Goal: Task Accomplishment & Management: Use online tool/utility

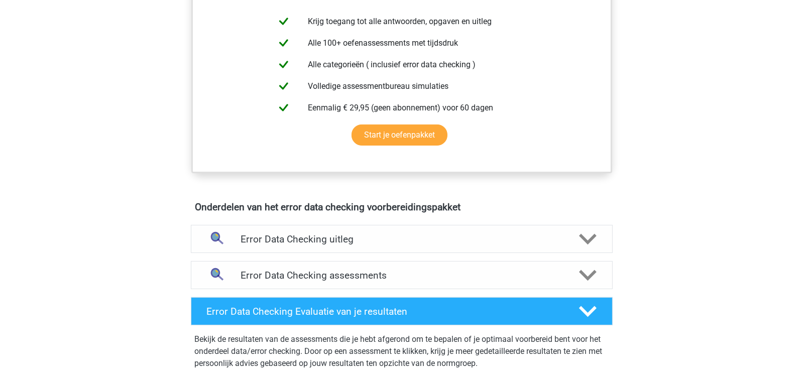
scroll to position [422, 0]
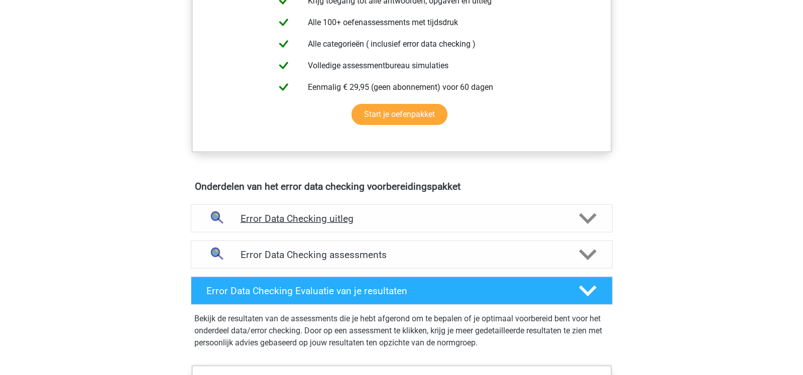
click at [589, 211] on icon at bounding box center [588, 219] width 18 height 18
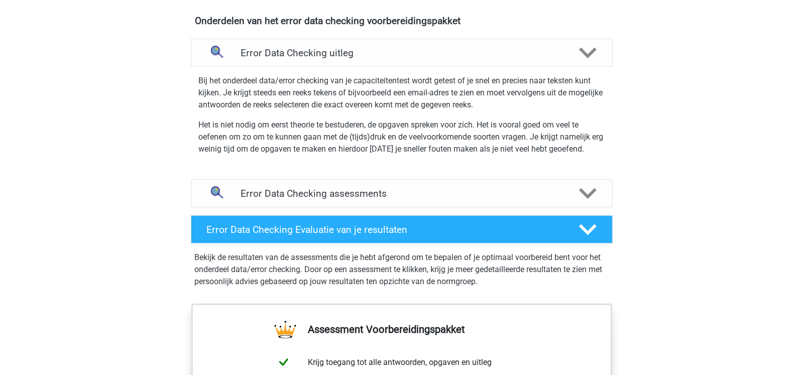
scroll to position [602, 0]
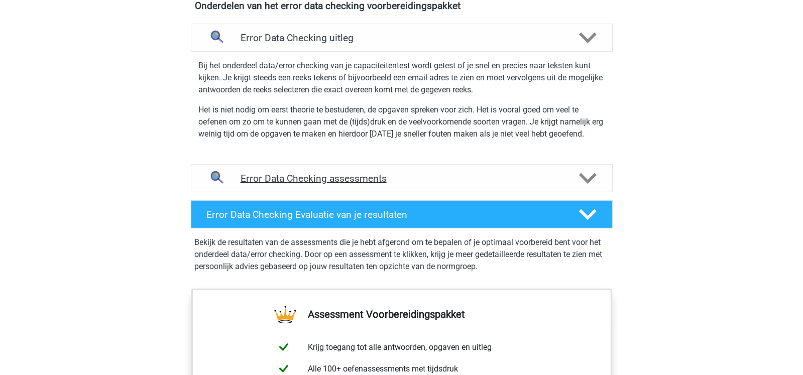
click at [591, 177] on polygon at bounding box center [588, 178] width 18 height 11
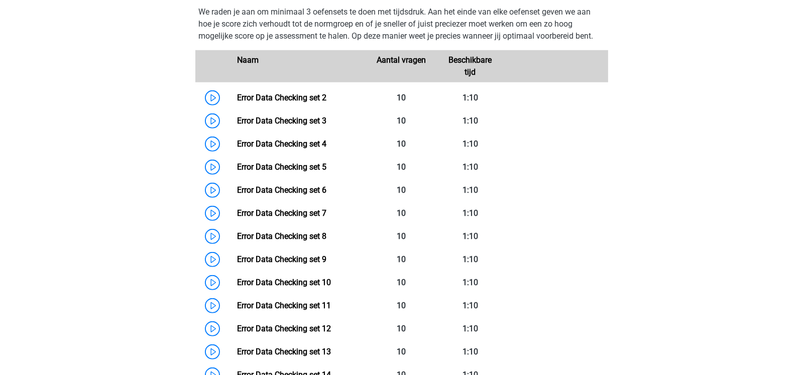
scroll to position [786, 0]
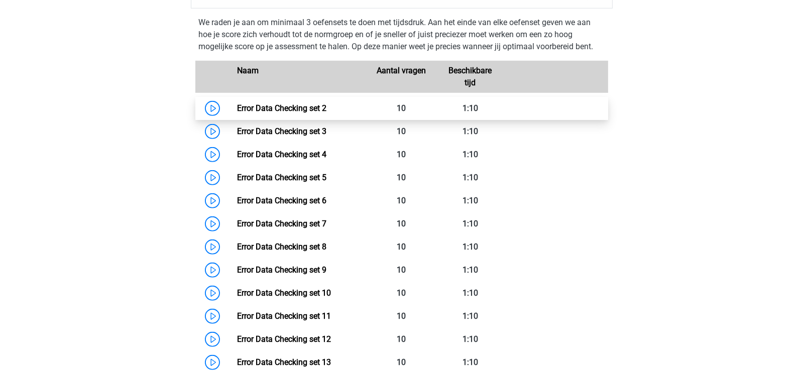
click at [306, 107] on link "Error Data Checking set 2" at bounding box center [281, 108] width 89 height 10
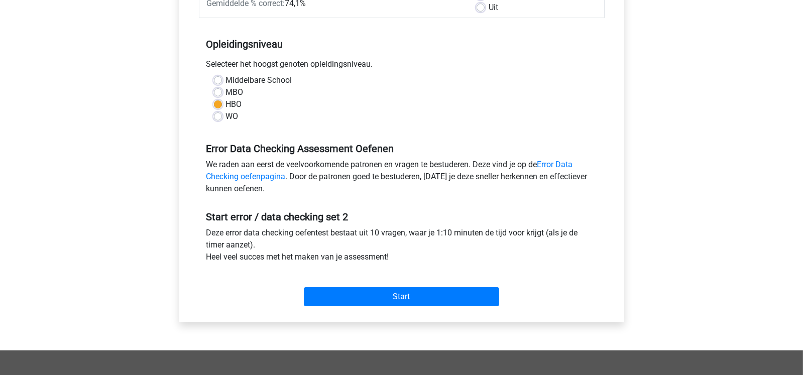
scroll to position [178, 0]
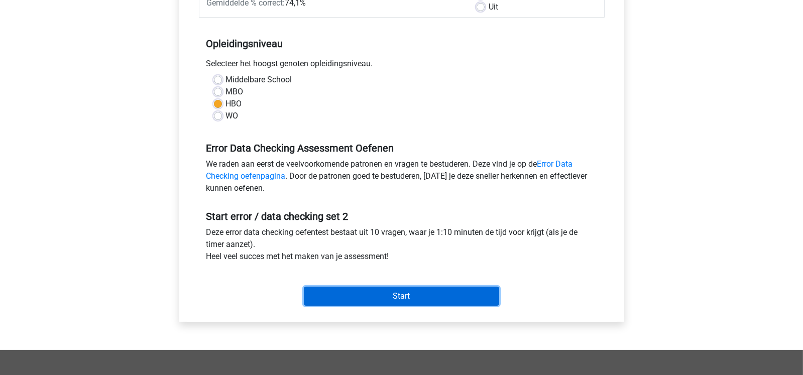
click at [427, 289] on input "Start" at bounding box center [401, 296] width 195 height 19
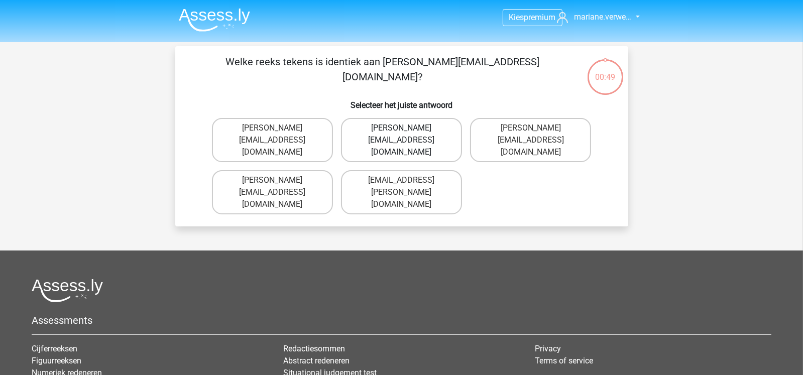
click at [412, 129] on label "Connor.Patterson@gmail.co.uk" at bounding box center [401, 140] width 121 height 44
click at [408, 129] on input "Connor.Patterson@gmail.co.uk" at bounding box center [404, 131] width 7 height 7
radio input "true"
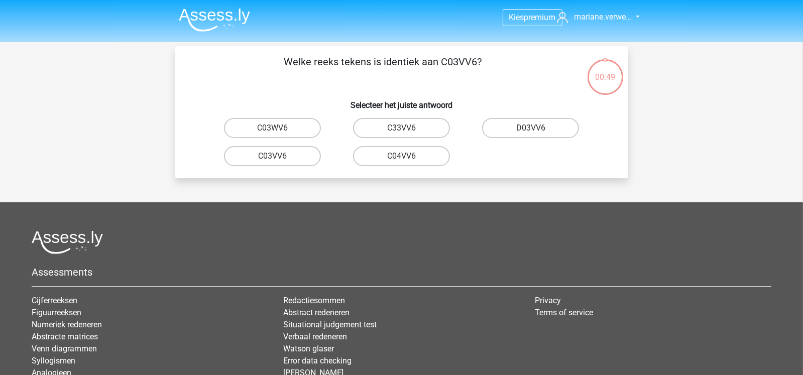
scroll to position [46, 0]
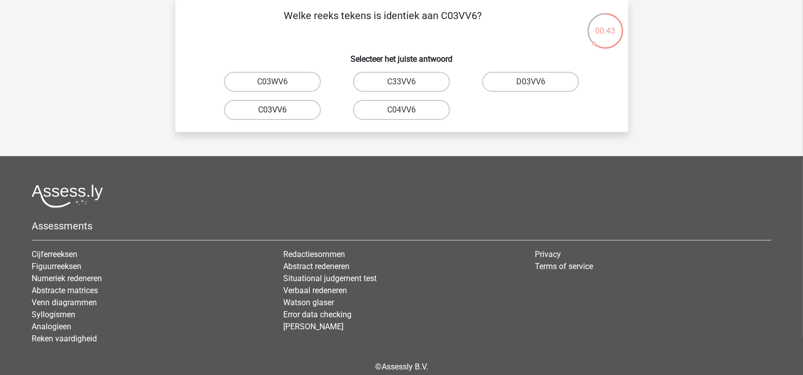
click at [289, 106] on label "C03VV6" at bounding box center [272, 110] width 97 height 20
click at [279, 110] on input "C03VV6" at bounding box center [275, 113] width 7 height 7
radio input "true"
click at [391, 79] on label "jB03CO" at bounding box center [401, 82] width 97 height 20
click at [401, 82] on input "jB03CO" at bounding box center [404, 85] width 7 height 7
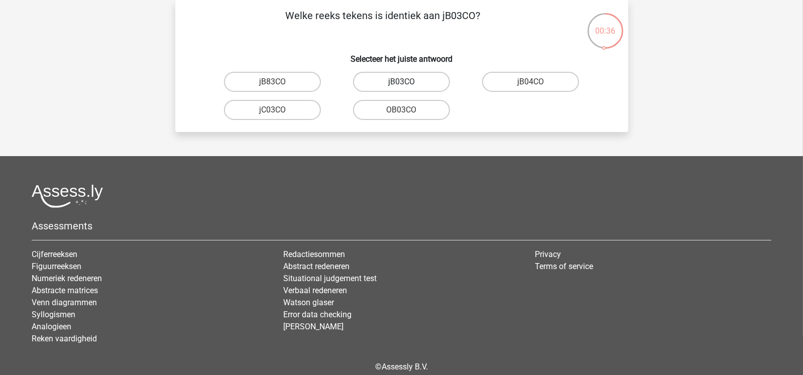
radio input "true"
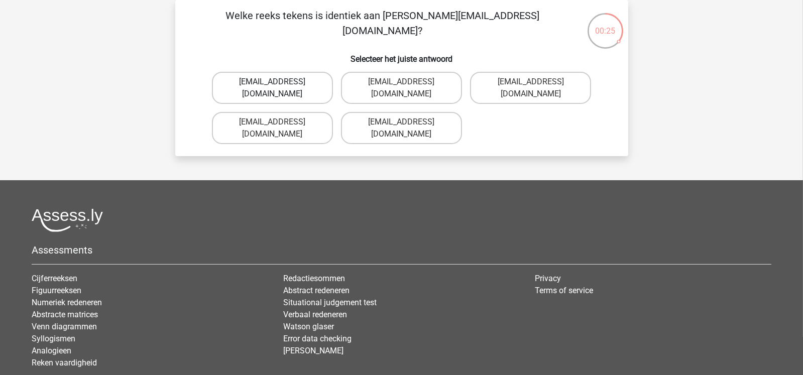
click at [304, 81] on label "Jack_Conley@hotmail.uk.com" at bounding box center [272, 88] width 121 height 32
click at [279, 82] on input "Jack_Conley@hotmail.uk.com" at bounding box center [275, 85] width 7 height 7
radio input "true"
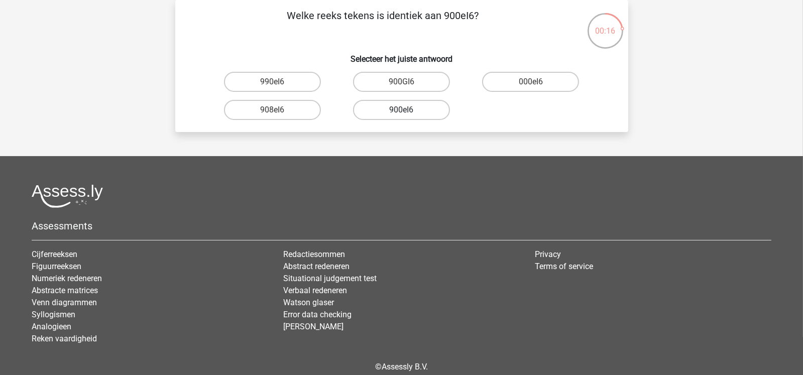
click at [423, 113] on label "900eI6" at bounding box center [401, 110] width 97 height 20
click at [408, 113] on input "900eI6" at bounding box center [404, 113] width 7 height 7
radio input "true"
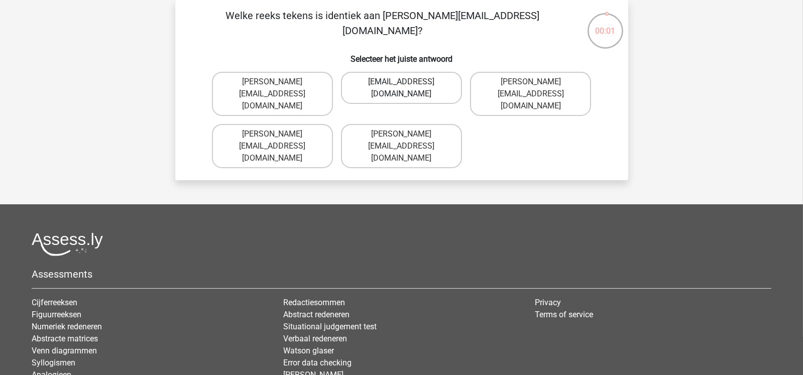
click at [438, 82] on label "Micheal_Meade@joymail.gr" at bounding box center [401, 88] width 121 height 32
click at [408, 82] on input "Micheal_Meade@joymail.gr" at bounding box center [404, 85] width 7 height 7
radio input "true"
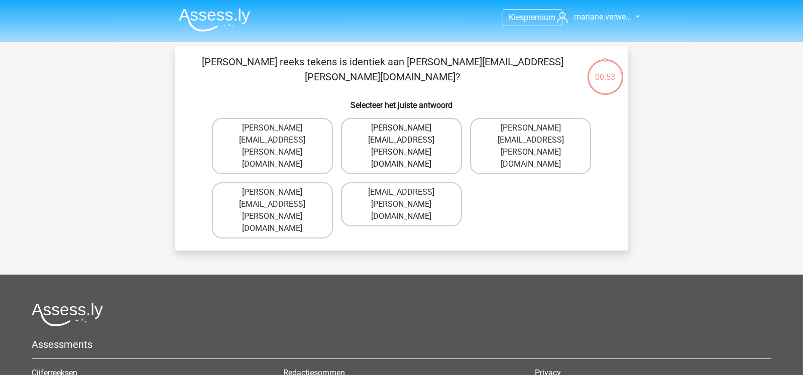
click at [433, 122] on label "[PERSON_NAME][EMAIL_ADDRESS][PERSON_NAME][DOMAIN_NAME]" at bounding box center [401, 146] width 121 height 56
click at [408, 128] on input "[PERSON_NAME][EMAIL_ADDRESS][PERSON_NAME][DOMAIN_NAME]" at bounding box center [404, 131] width 7 height 7
radio input "true"
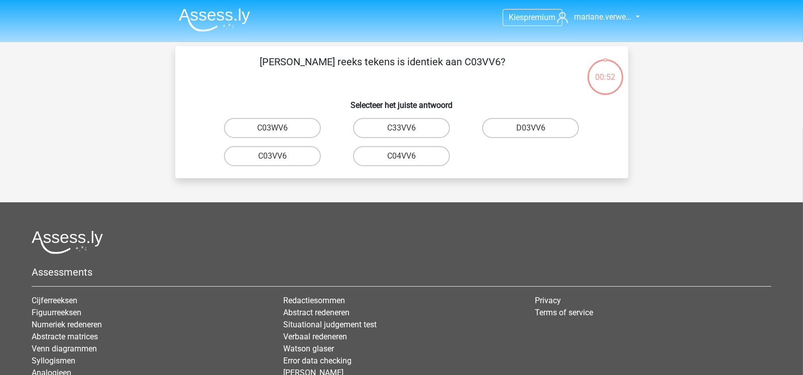
scroll to position [46, 0]
